Goal: Task Accomplishment & Management: Use online tool/utility

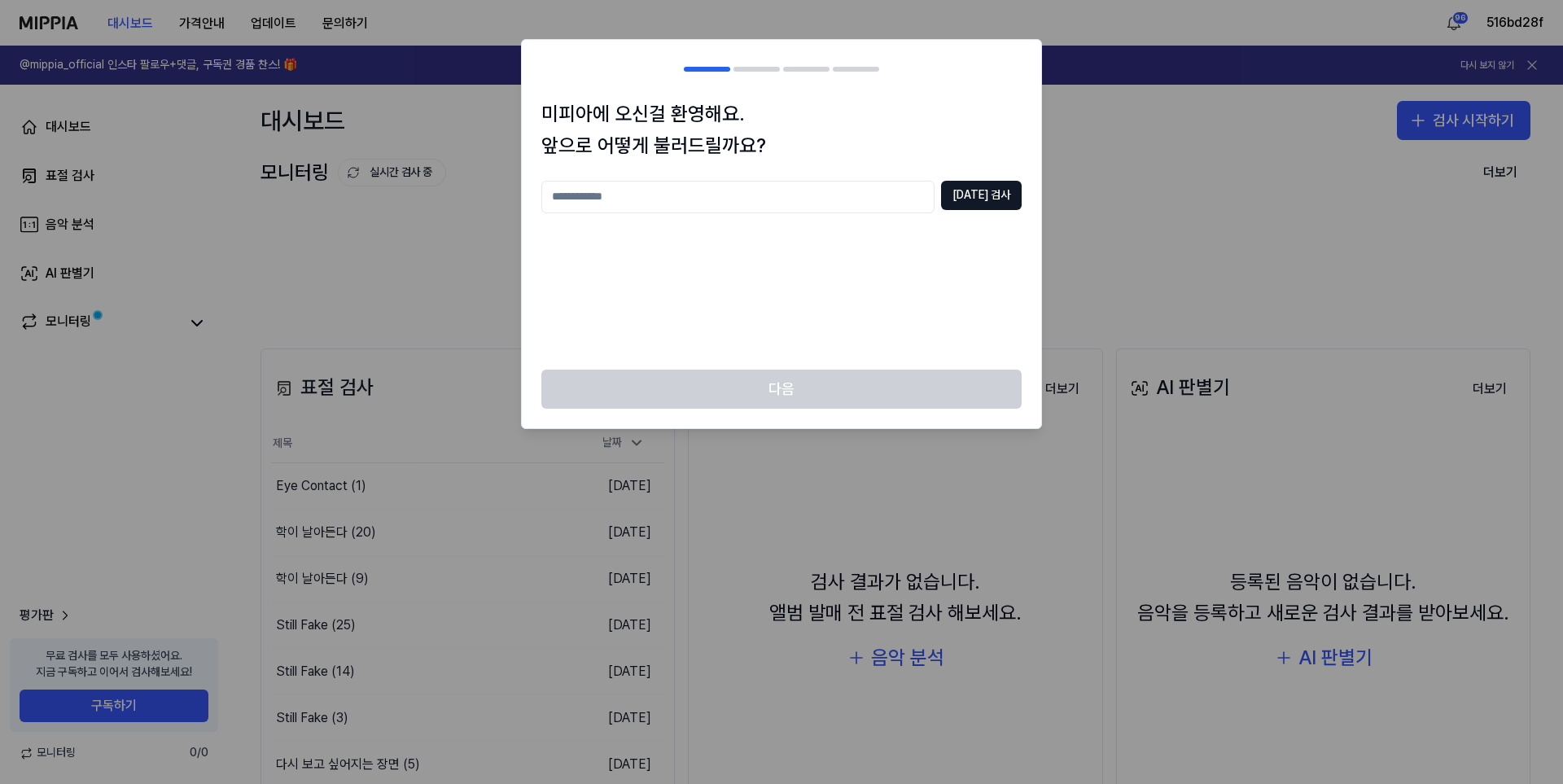
click at [759, 323] on div "[DATE] 검사" at bounding box center [782, 266] width 480 height 170
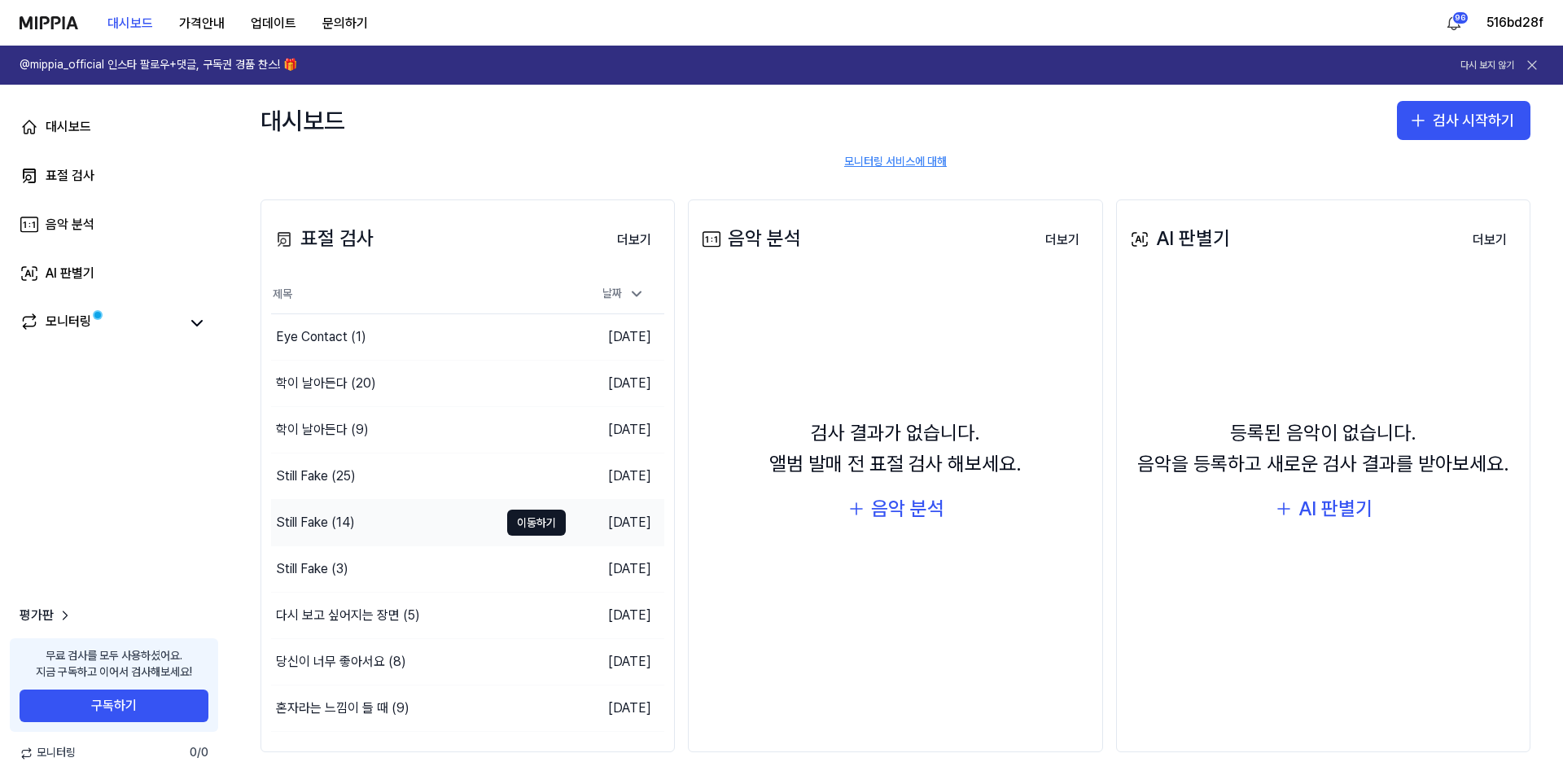
scroll to position [150, 0]
